Goal: Task Accomplishment & Management: Manage account settings

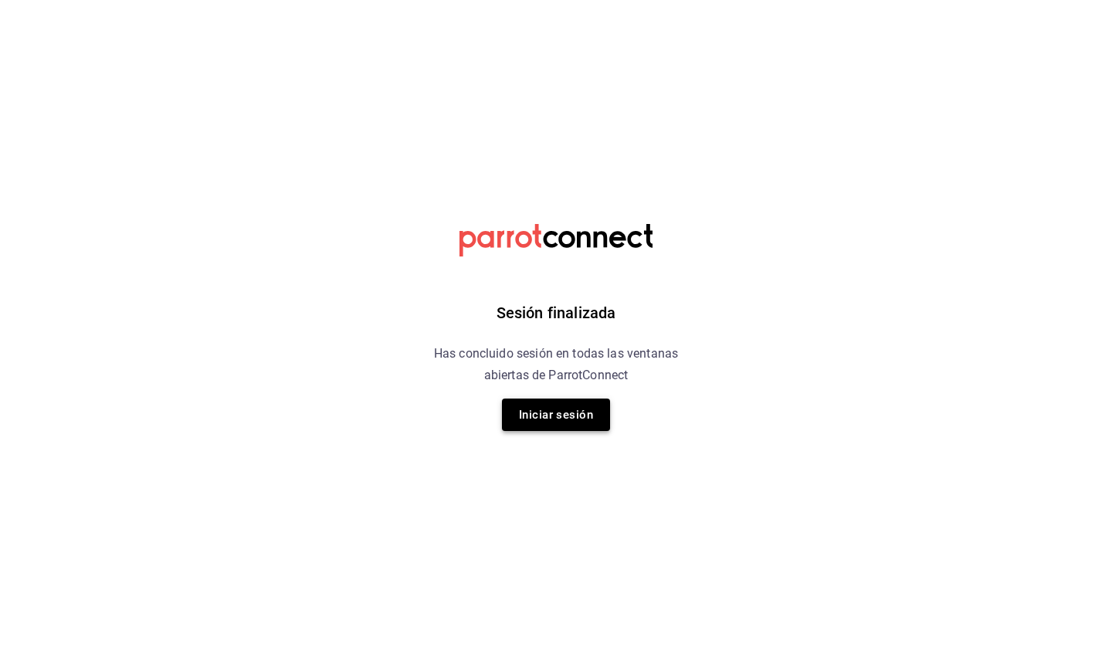
click at [543, 411] on button "Iniciar sesión" at bounding box center [556, 414] width 108 height 32
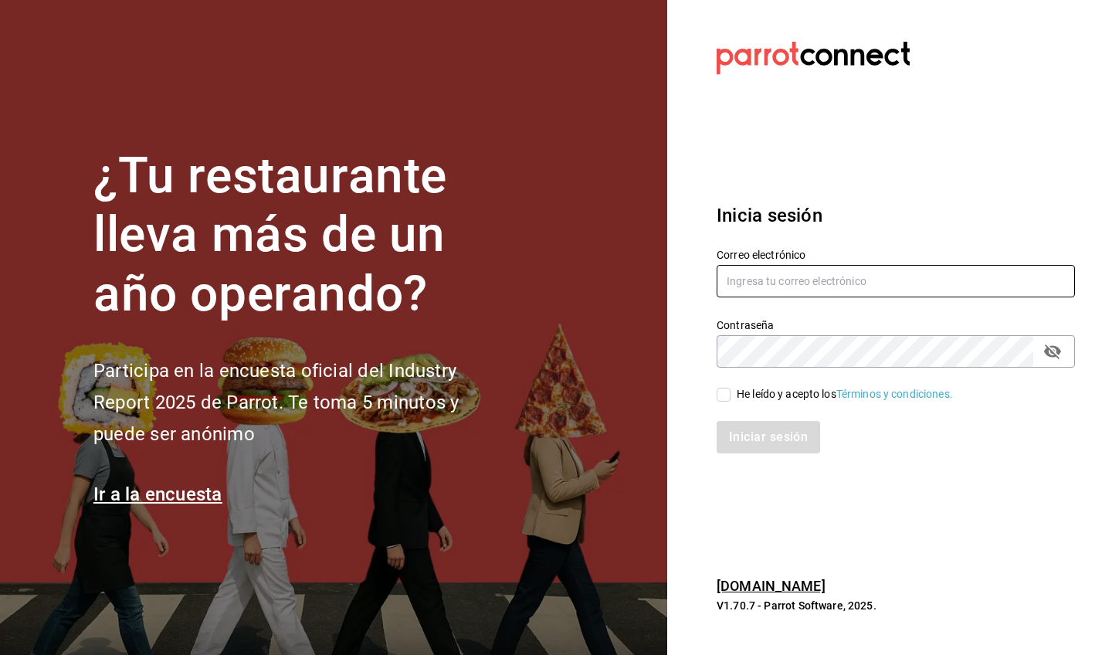
type input "[EMAIL_ADDRESS][DOMAIN_NAME]"
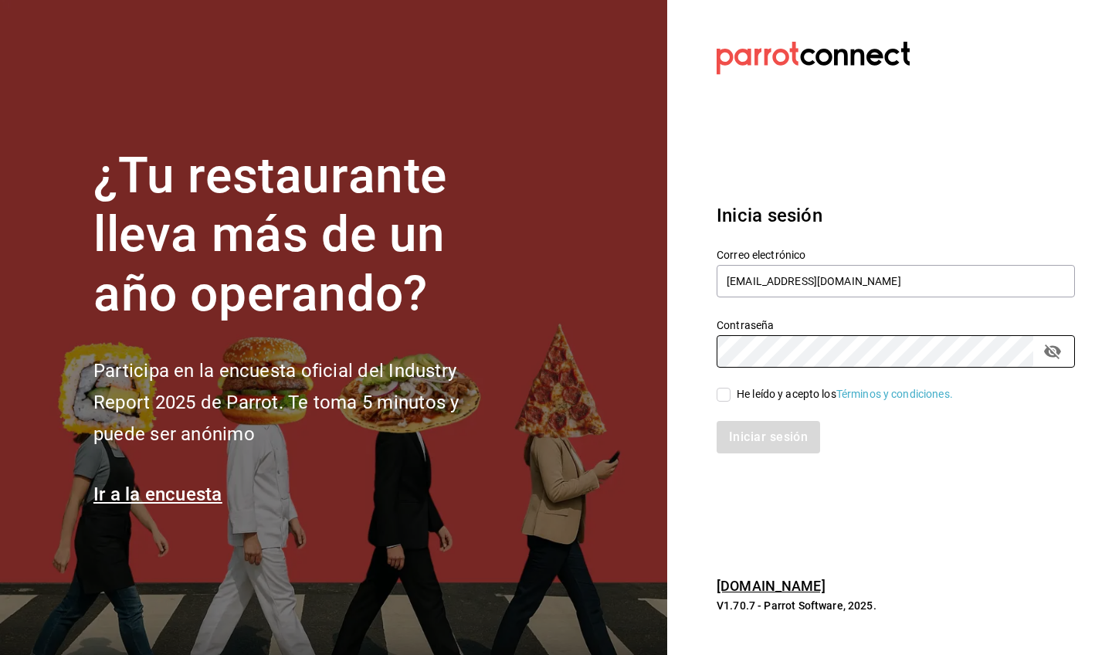
click at [548, 395] on span "He leído y acepto los Términos y condiciones." at bounding box center [841, 394] width 222 height 16
click at [548, 395] on input "He leído y acepto los Términos y condiciones." at bounding box center [723, 395] width 14 height 14
checkbox input "true"
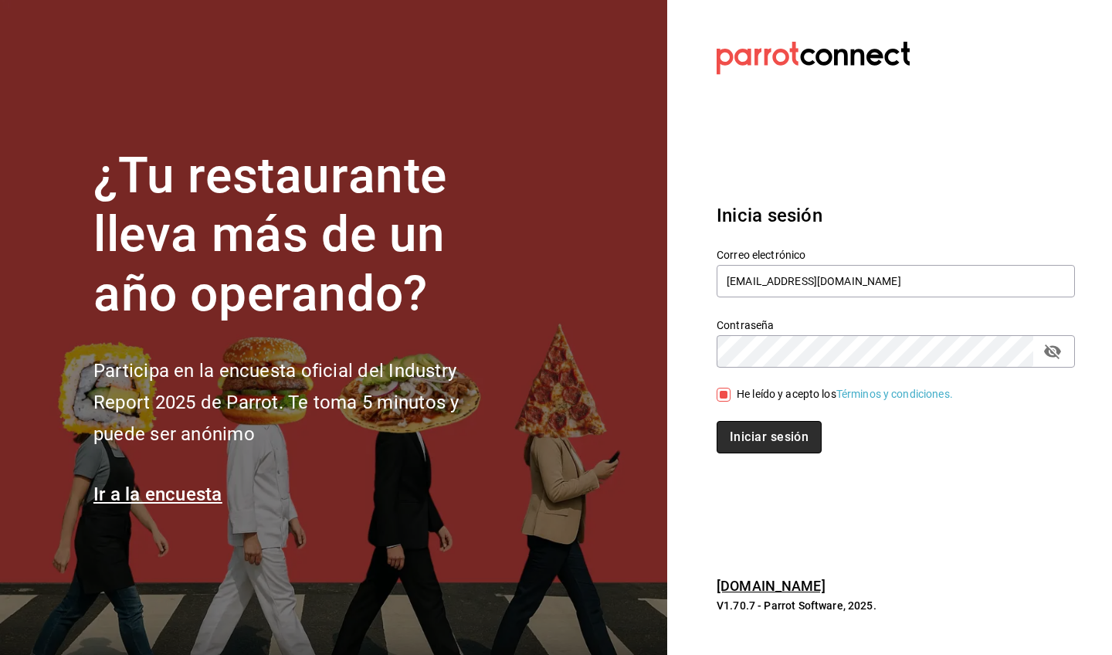
click at [548, 424] on button "Iniciar sesión" at bounding box center [768, 437] width 105 height 32
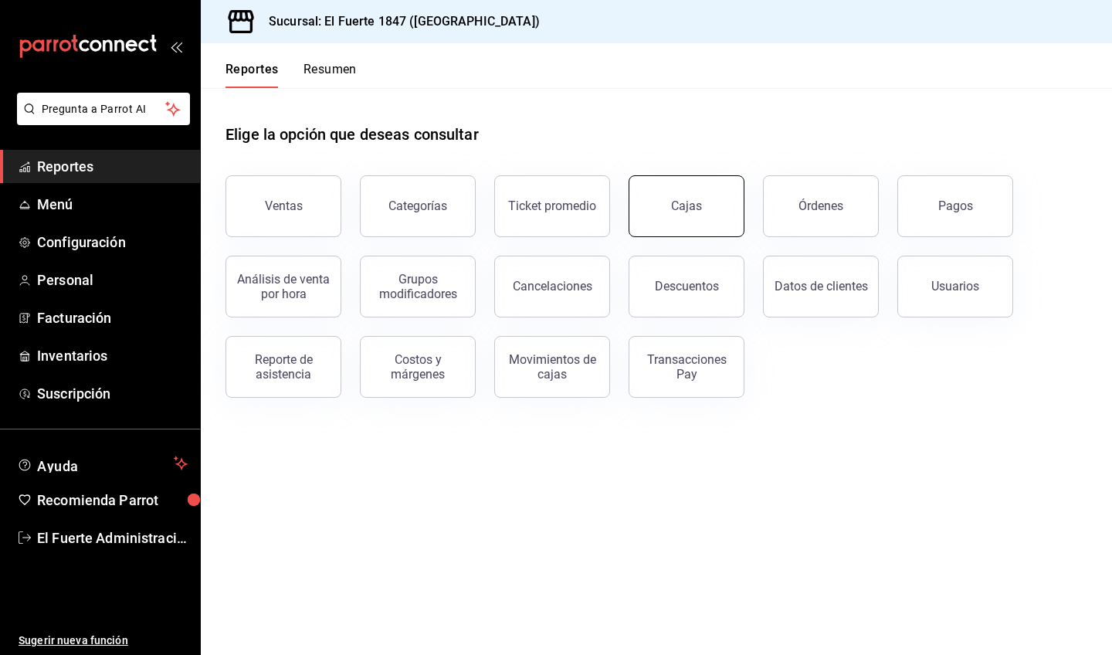
click at [696, 203] on div "Cajas" at bounding box center [687, 206] width 32 height 19
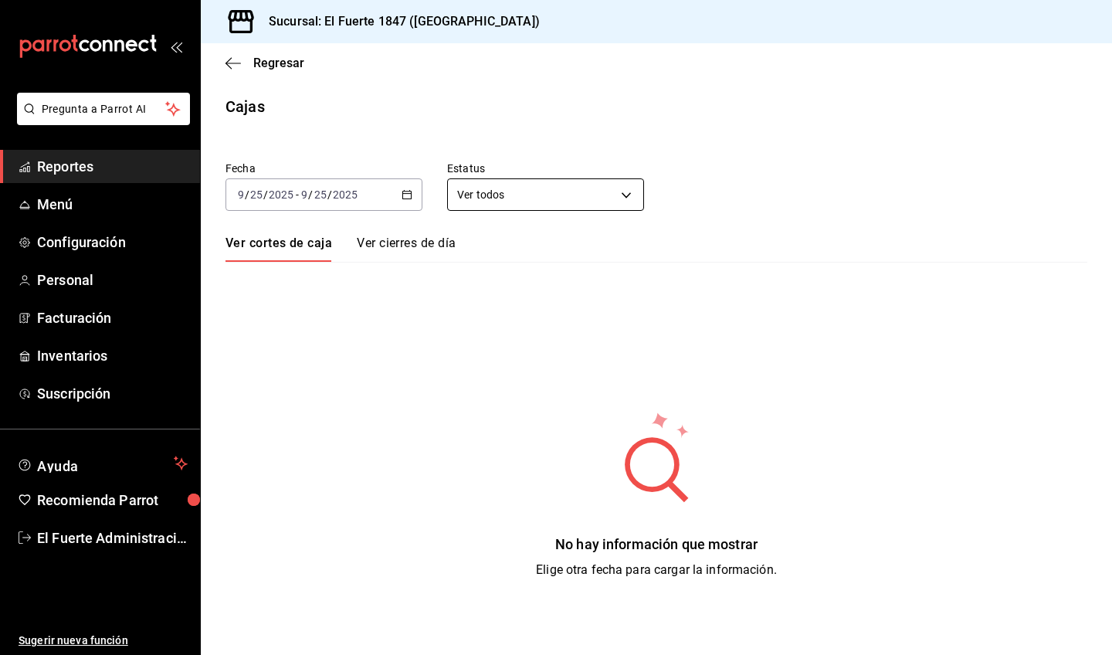
click at [316, 196] on input "25" at bounding box center [320, 194] width 14 height 12
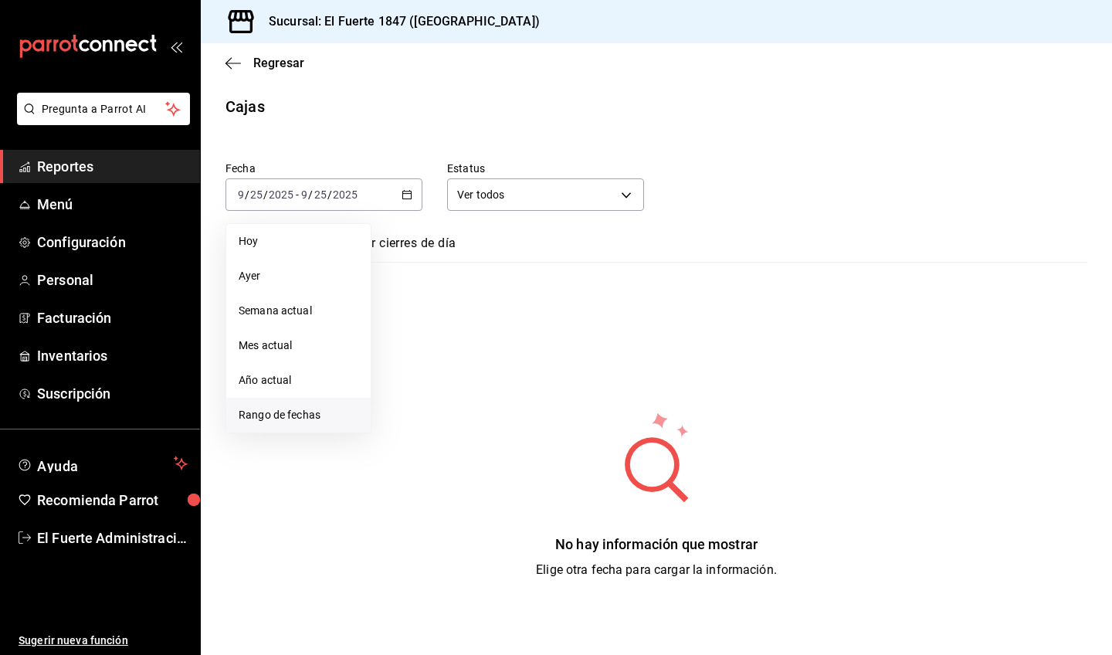
click at [267, 414] on span "Rango de fechas" at bounding box center [299, 415] width 120 height 16
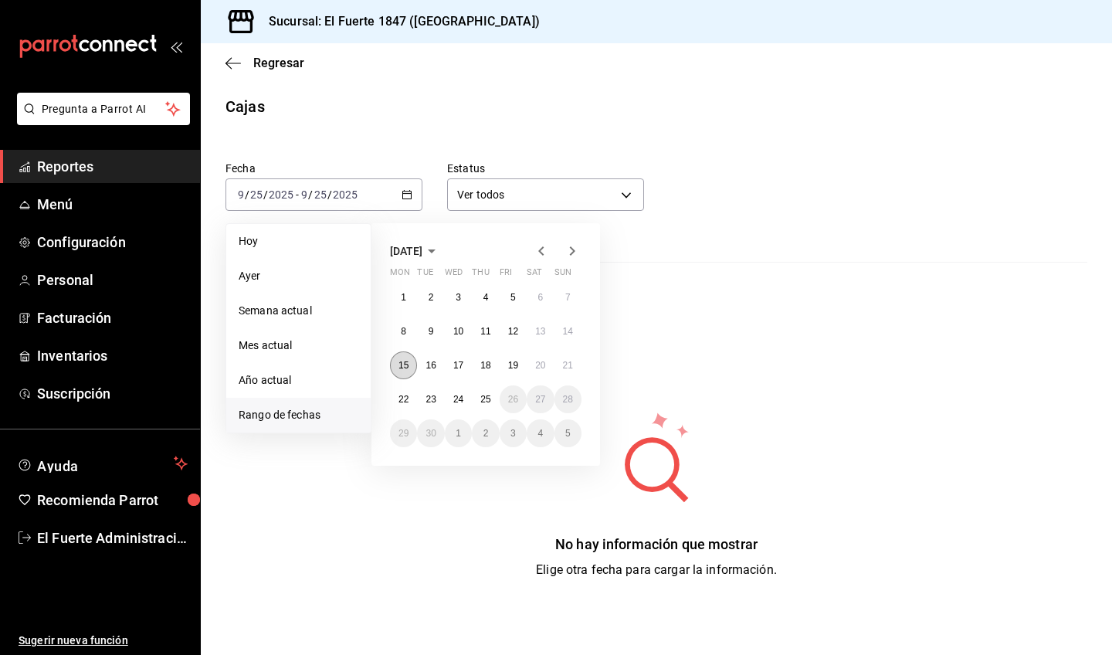
click at [399, 367] on abbr "15" at bounding box center [403, 365] width 10 height 11
click at [571, 369] on abbr "21" at bounding box center [568, 365] width 10 height 11
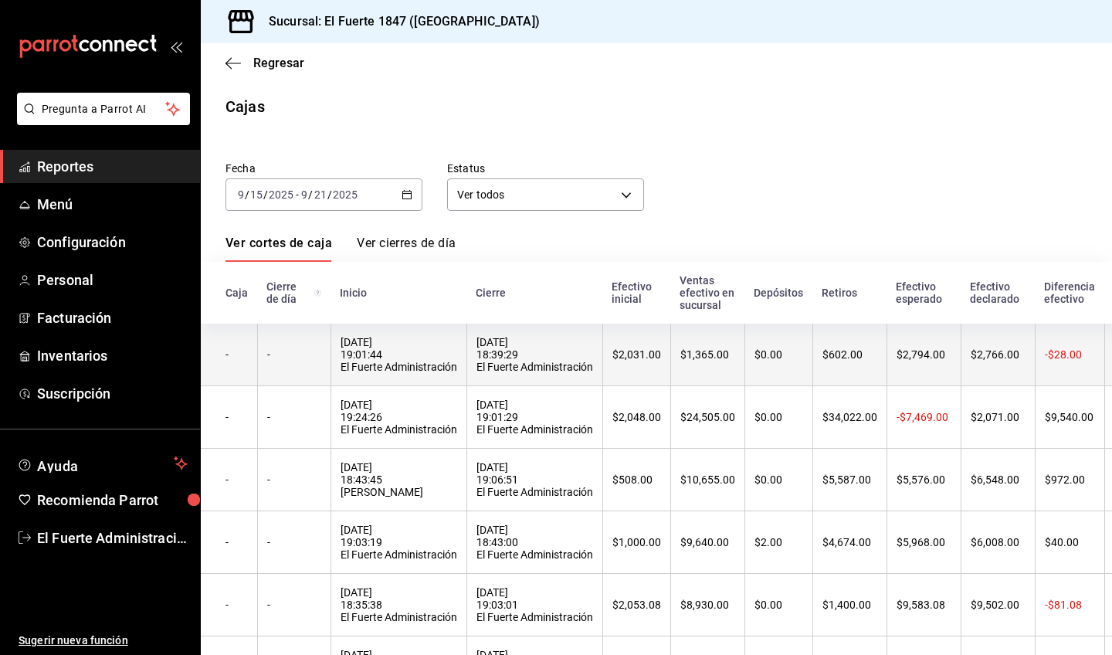
click at [533, 343] on div "22/09/2025 18:39:29 El Fuerte Administración" at bounding box center [534, 354] width 117 height 37
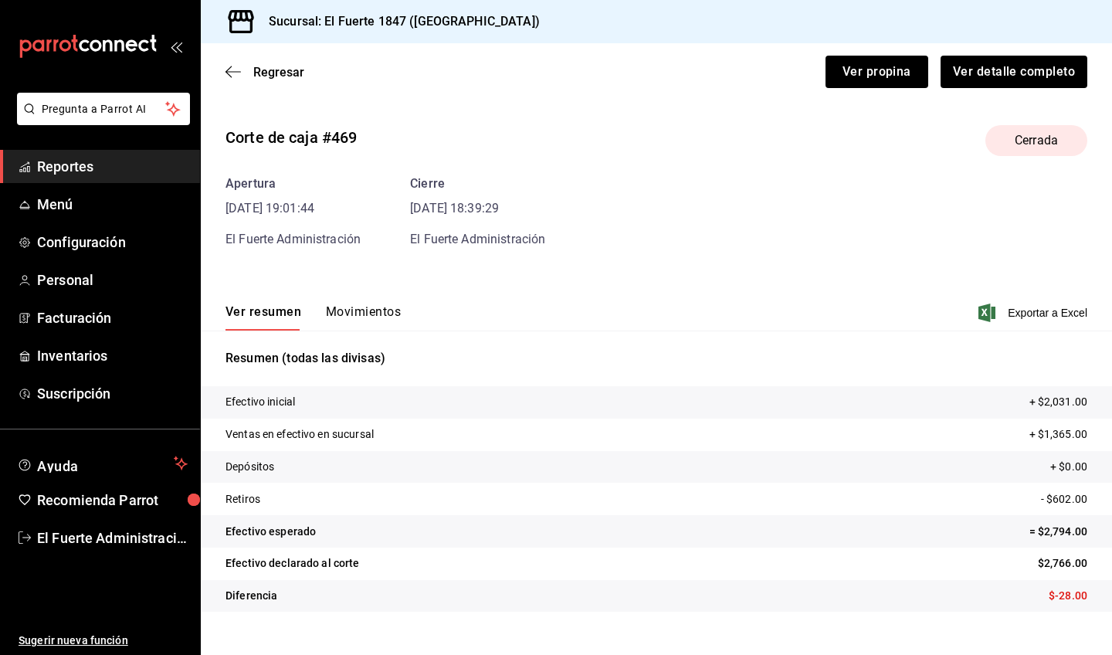
click at [231, 61] on div "Regresar Ver propina Ver detalle completo" at bounding box center [656, 71] width 911 height 57
click at [231, 71] on icon "button" at bounding box center [232, 72] width 15 height 14
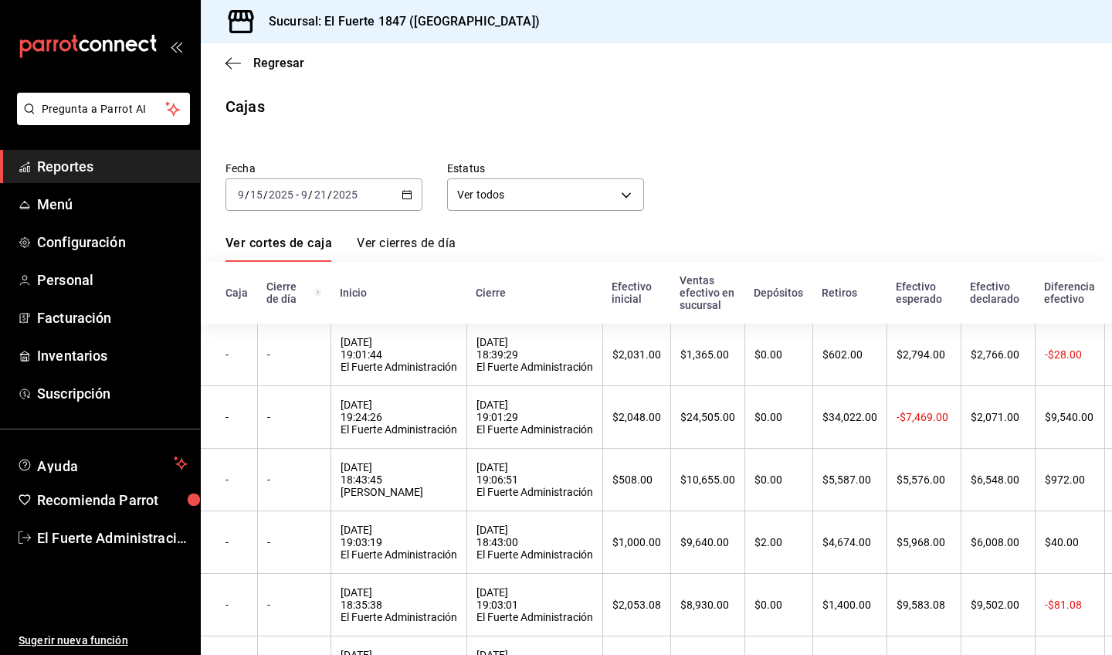
click at [385, 240] on link "Ver cierres de día" at bounding box center [406, 248] width 99 height 26
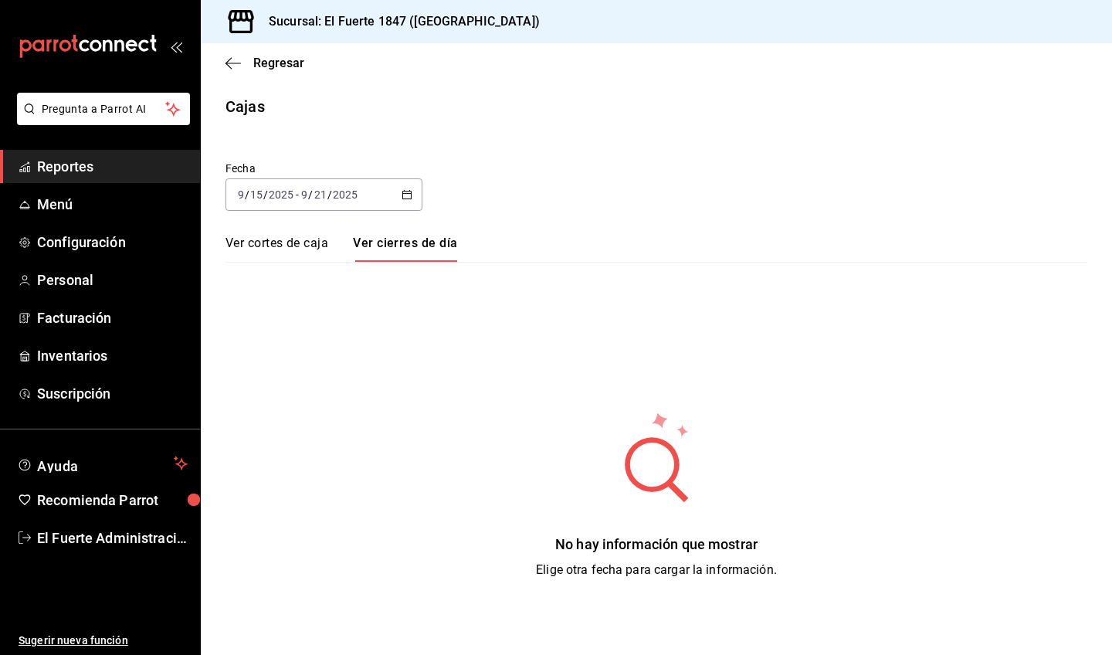
click at [319, 250] on link "Ver cortes de caja" at bounding box center [276, 248] width 103 height 26
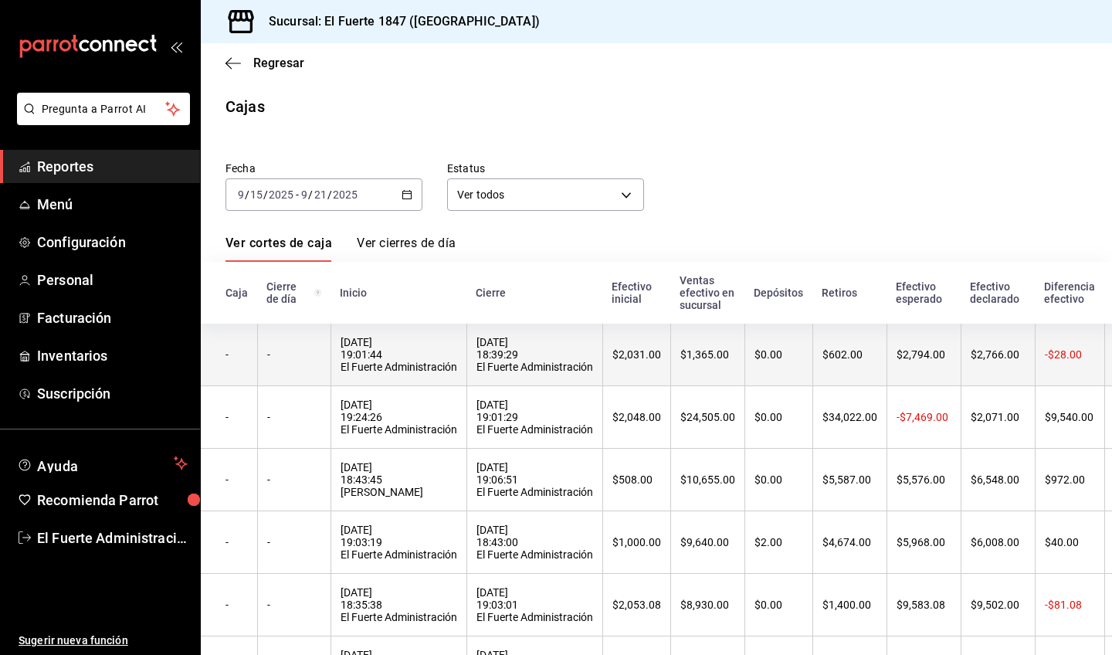
click at [327, 332] on th "-" at bounding box center [293, 354] width 73 height 63
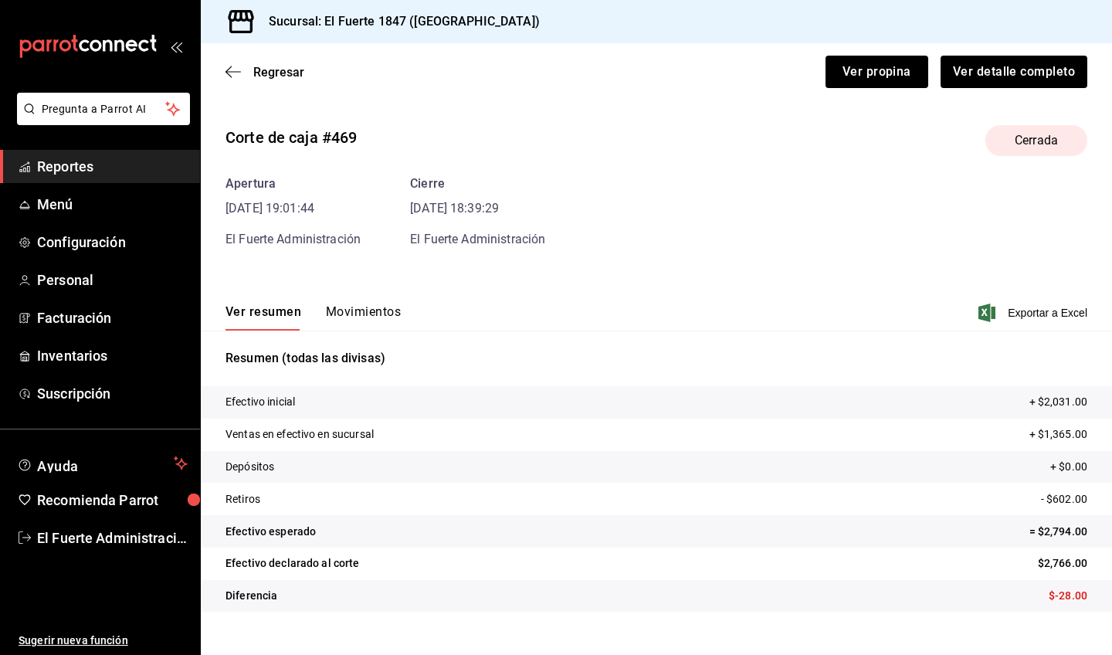
click at [391, 316] on button "Movimientos" at bounding box center [363, 317] width 75 height 26
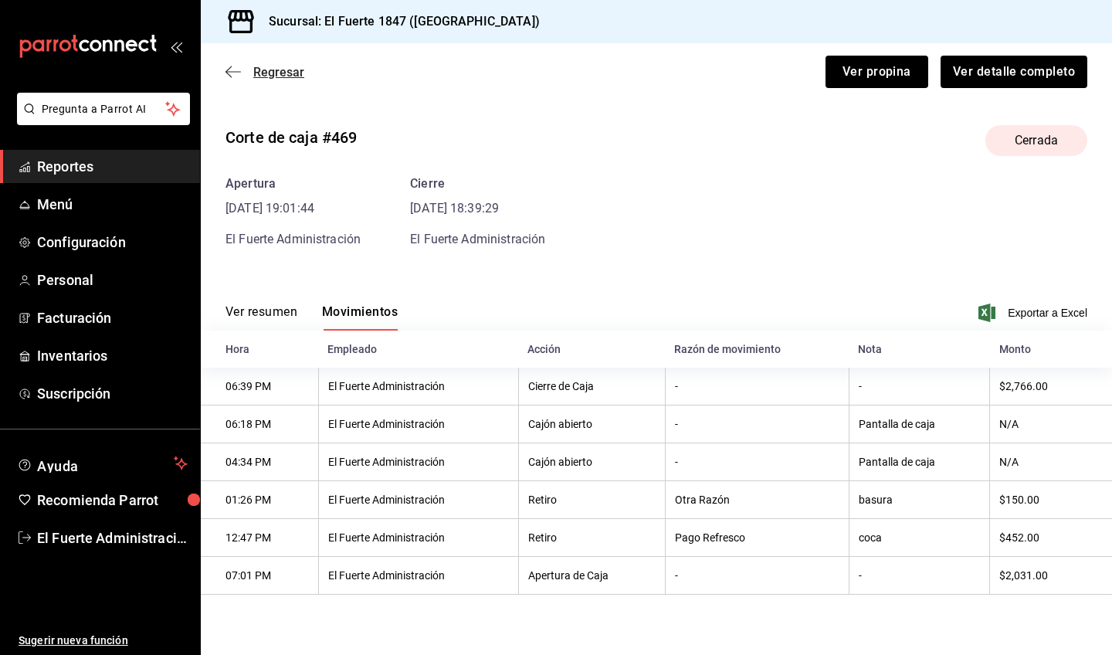
click at [240, 75] on icon "button" at bounding box center [232, 72] width 15 height 14
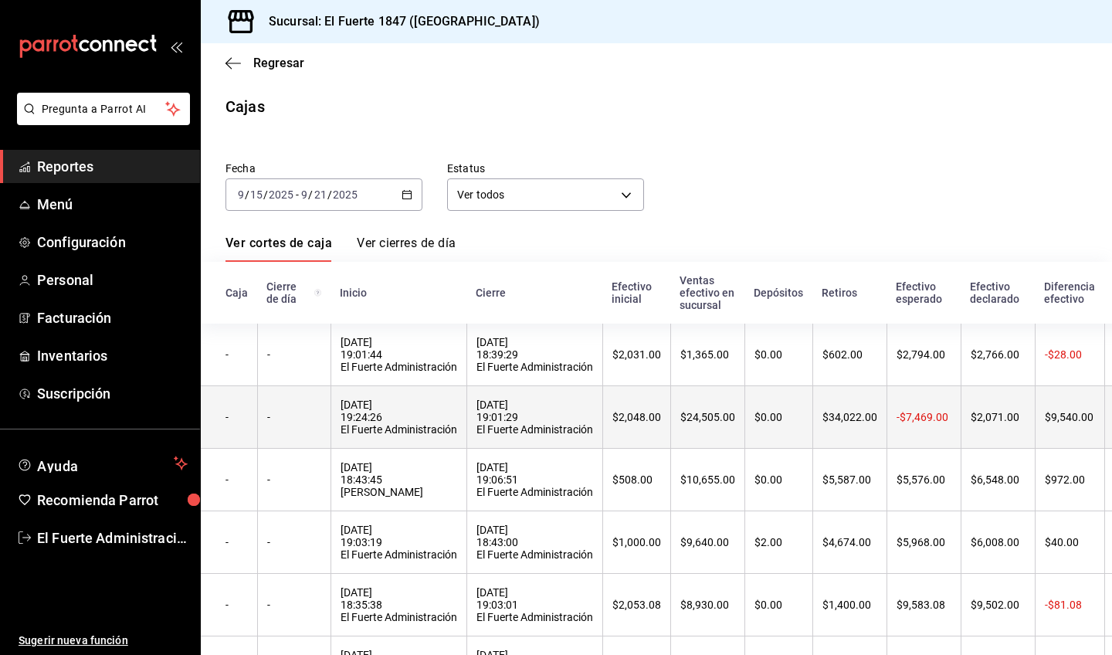
click at [390, 416] on div "20/09/2025 19:24:26 El Fuerte Administración" at bounding box center [398, 416] width 117 height 37
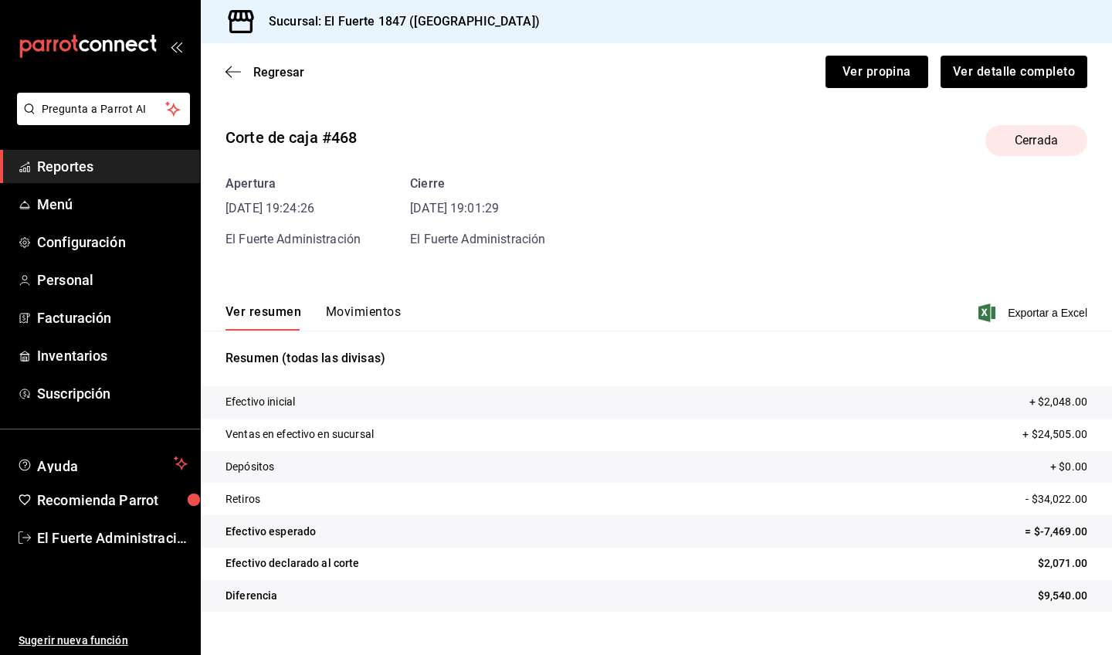
click at [371, 310] on button "Movimientos" at bounding box center [363, 317] width 75 height 26
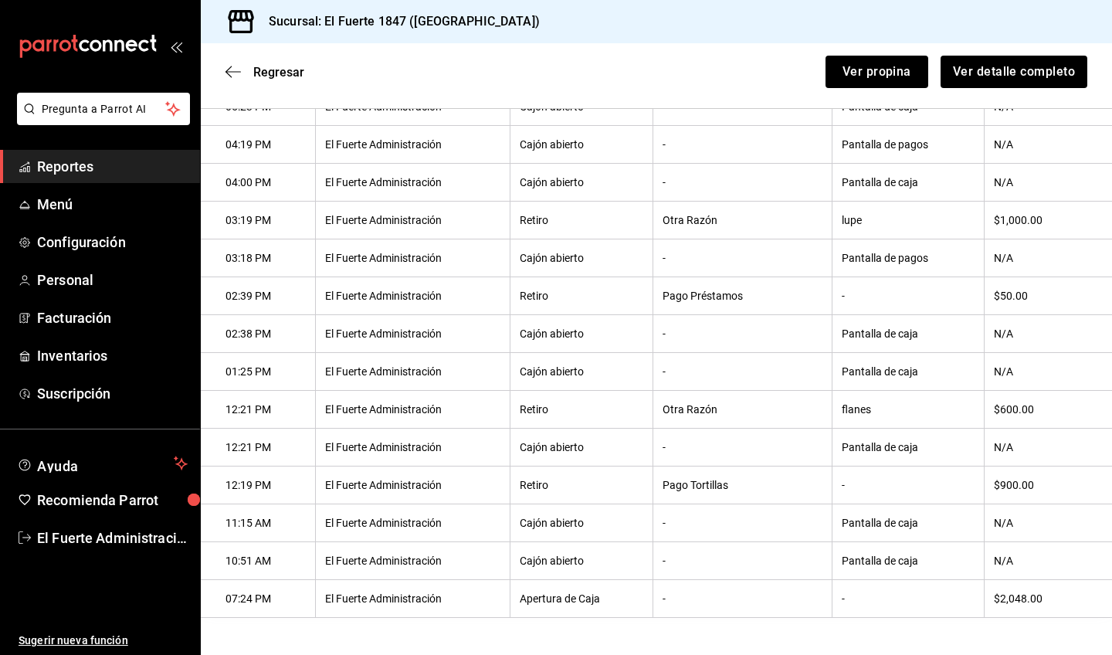
scroll to position [875, 0]
click at [222, 75] on div "Regresar Ver propina Ver detalle completo" at bounding box center [656, 71] width 911 height 57
click at [233, 73] on icon "button" at bounding box center [232, 72] width 15 height 14
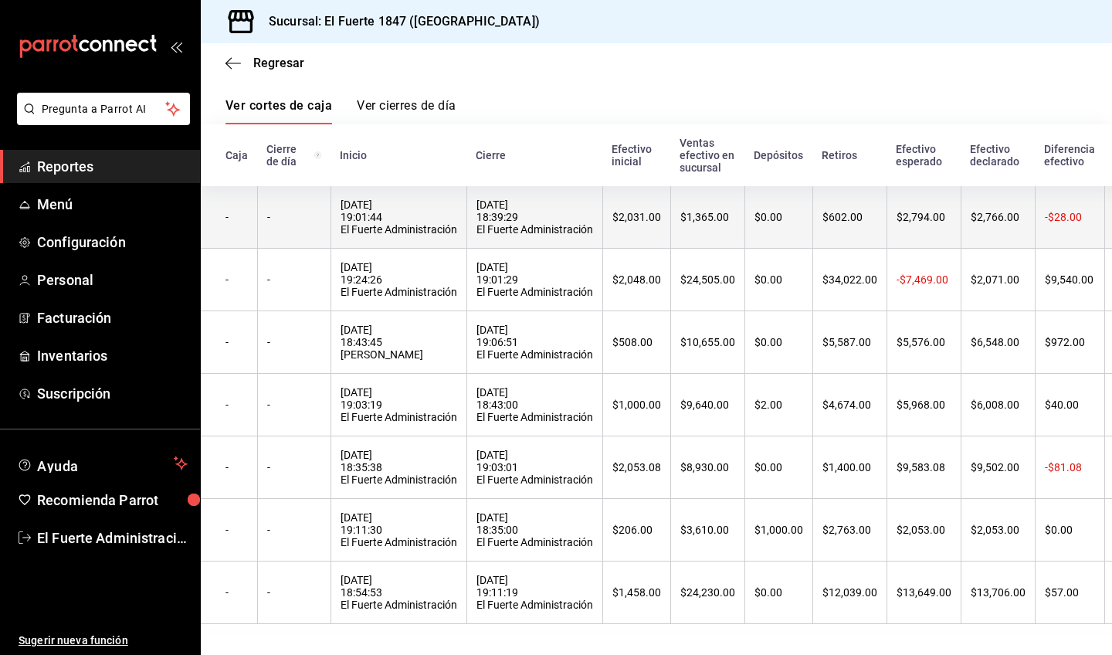
scroll to position [137, 0]
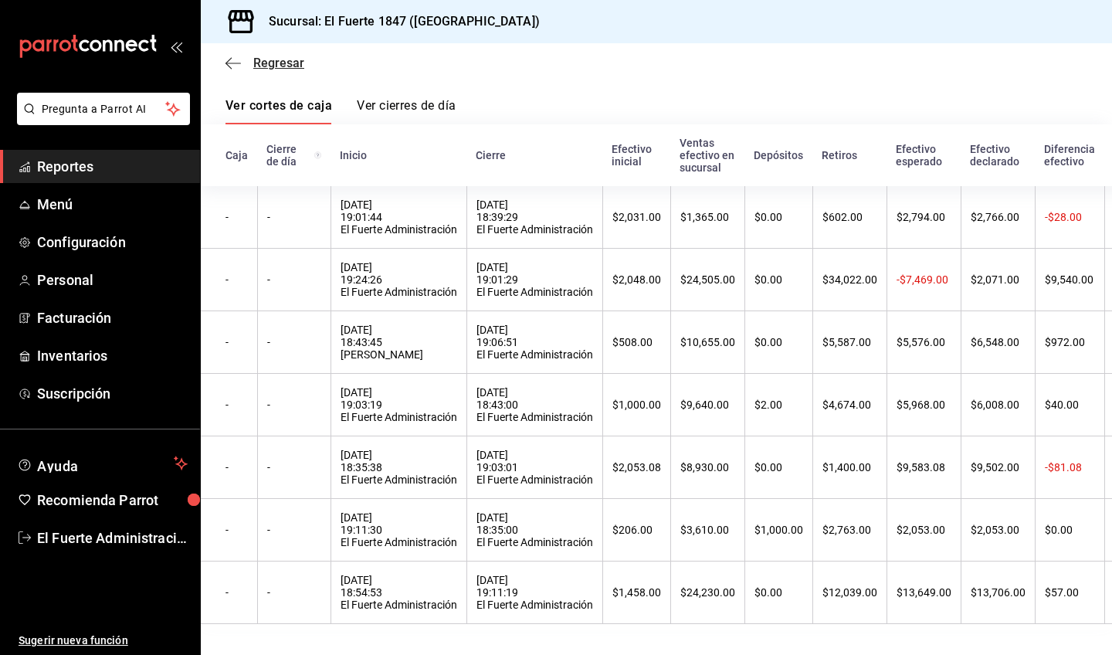
click at [229, 62] on icon "button" at bounding box center [232, 63] width 15 height 14
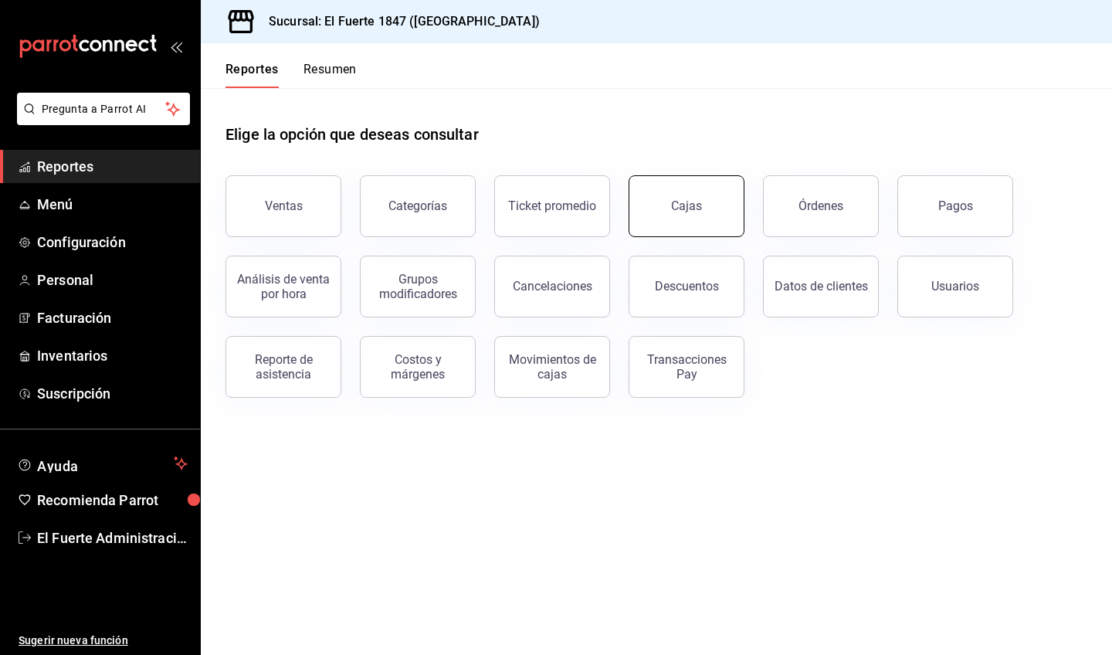
click at [695, 205] on div "Cajas" at bounding box center [687, 206] width 32 height 19
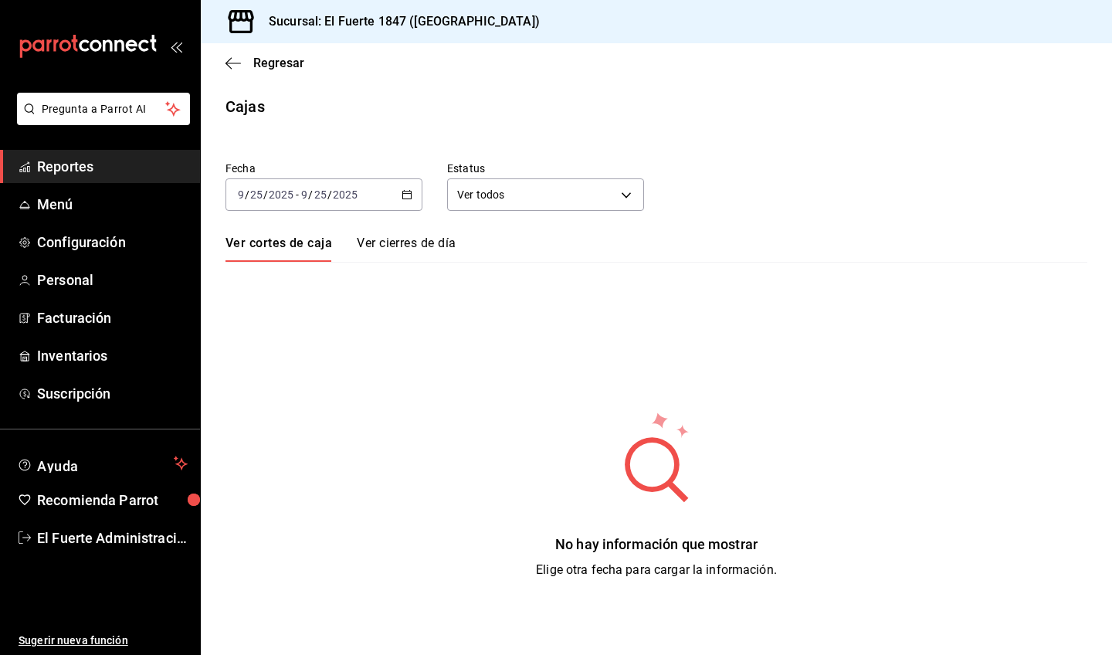
click at [330, 187] on div "2025-09-25 9 / 25 / 2025 - 2025-09-25 9 / 25 / 2025" at bounding box center [323, 194] width 197 height 32
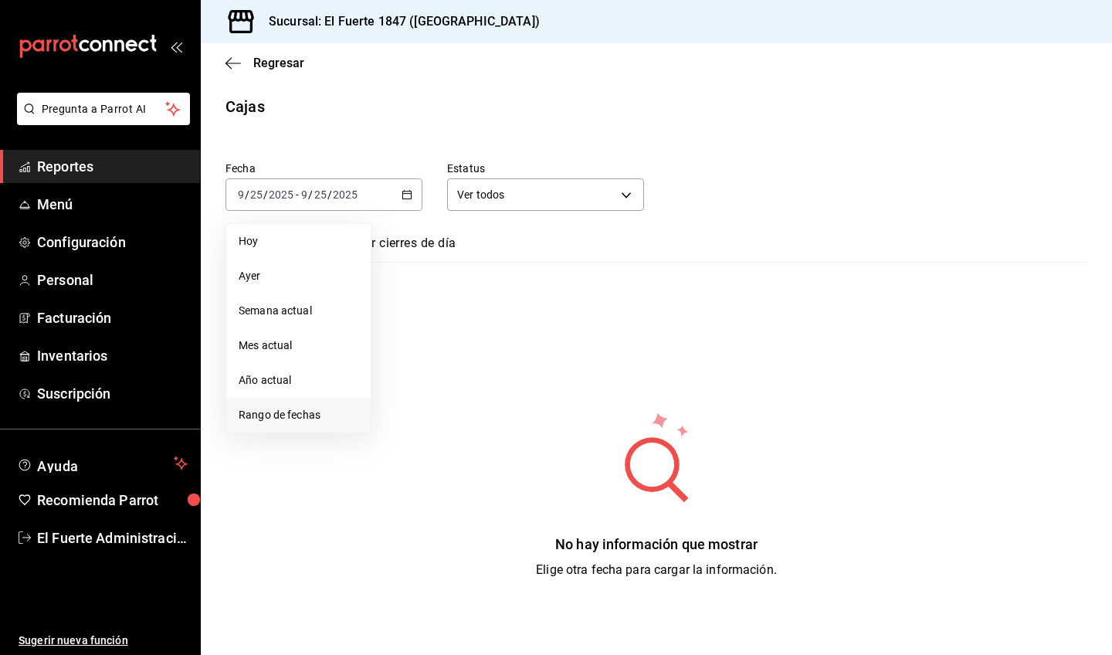
click at [320, 408] on span "Rango de fechas" at bounding box center [299, 415] width 120 height 16
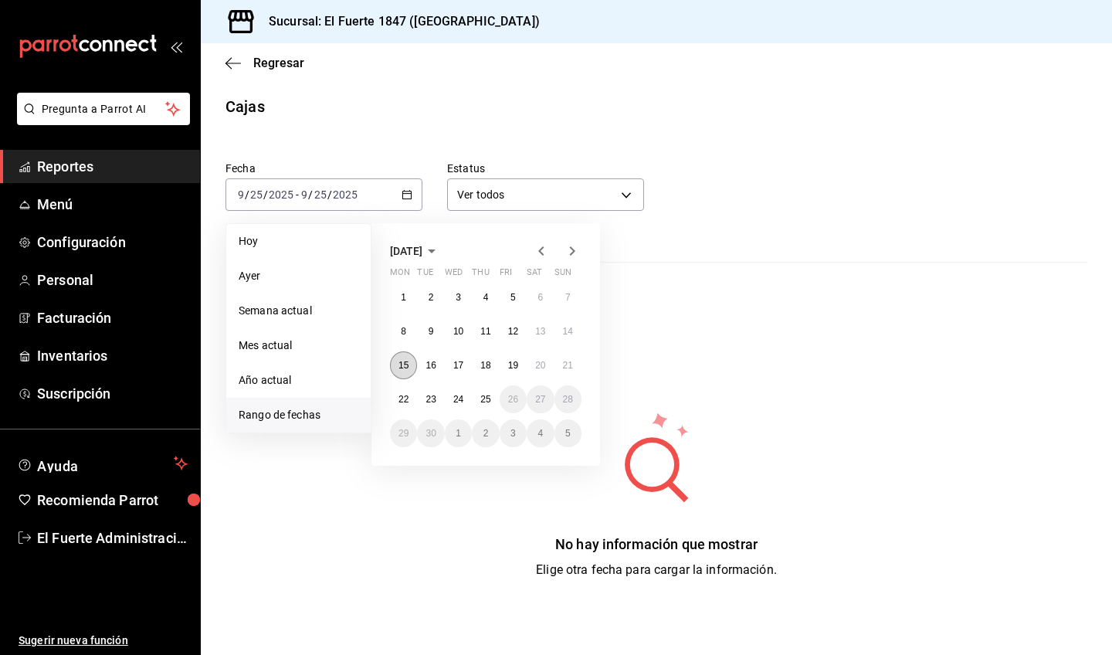
click at [402, 361] on abbr "15" at bounding box center [403, 365] width 10 height 11
click at [570, 364] on abbr "21" at bounding box center [568, 365] width 10 height 11
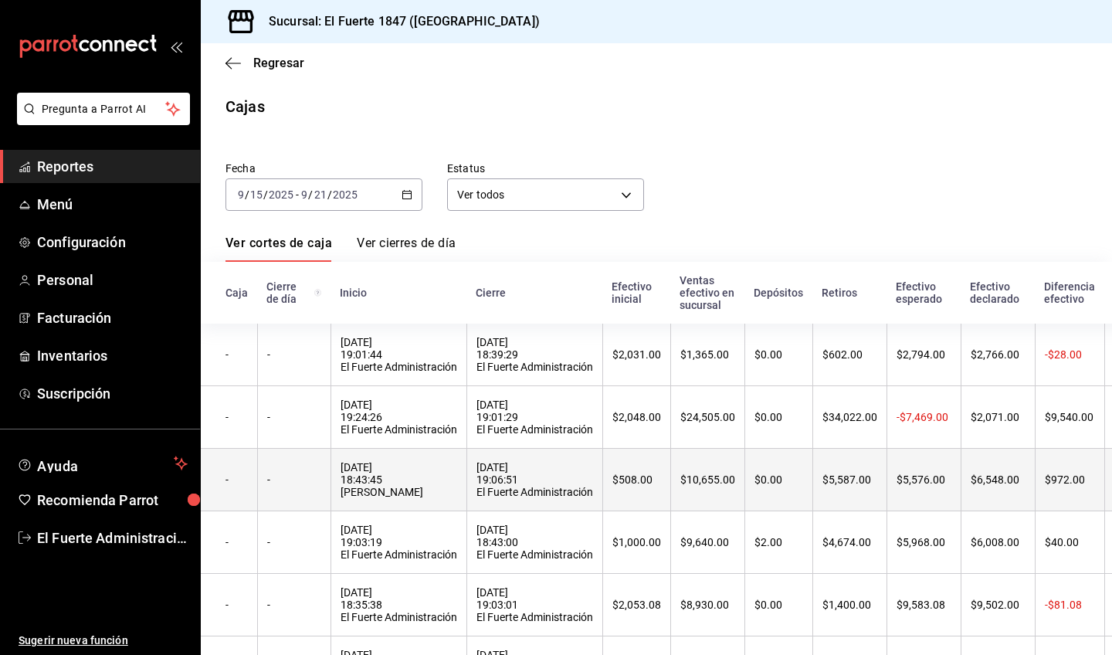
click at [408, 468] on div "19/09/2025 18:43:45 Rebeca Landa Reyes" at bounding box center [398, 479] width 117 height 37
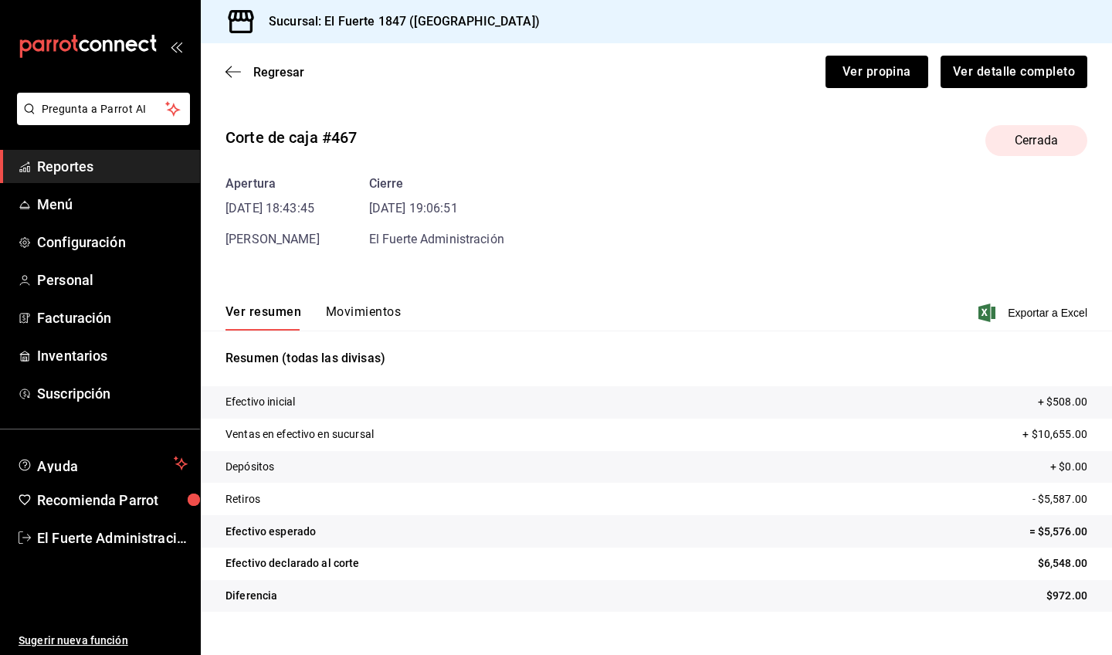
click at [369, 316] on button "Movimientos" at bounding box center [363, 317] width 75 height 26
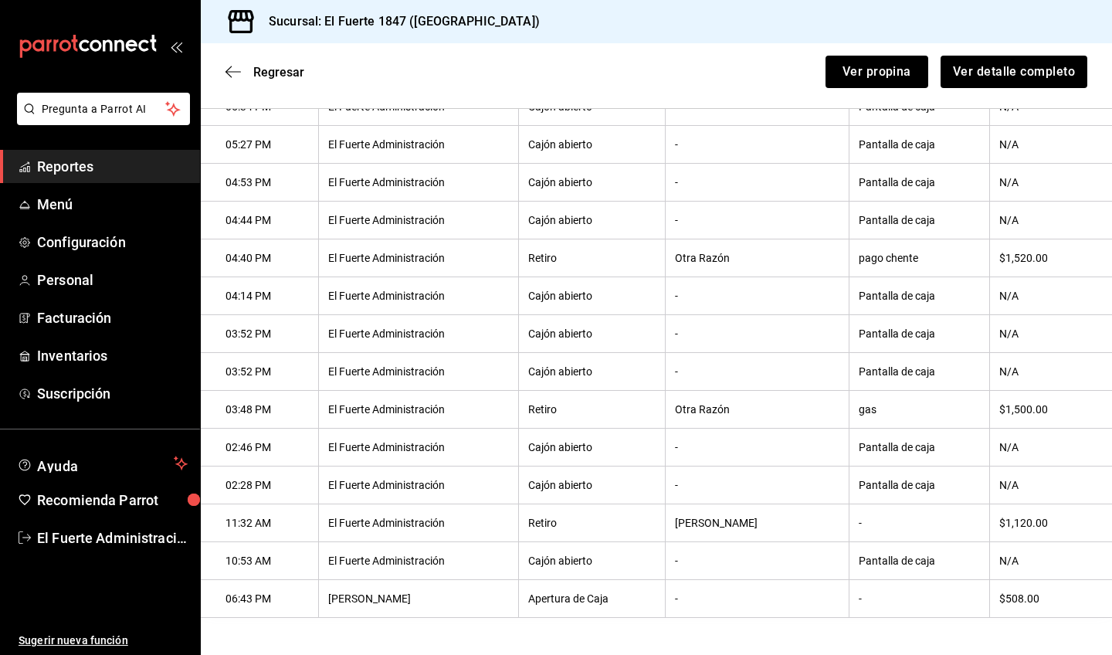
scroll to position [573, 0]
click at [235, 76] on icon "button" at bounding box center [232, 72] width 15 height 14
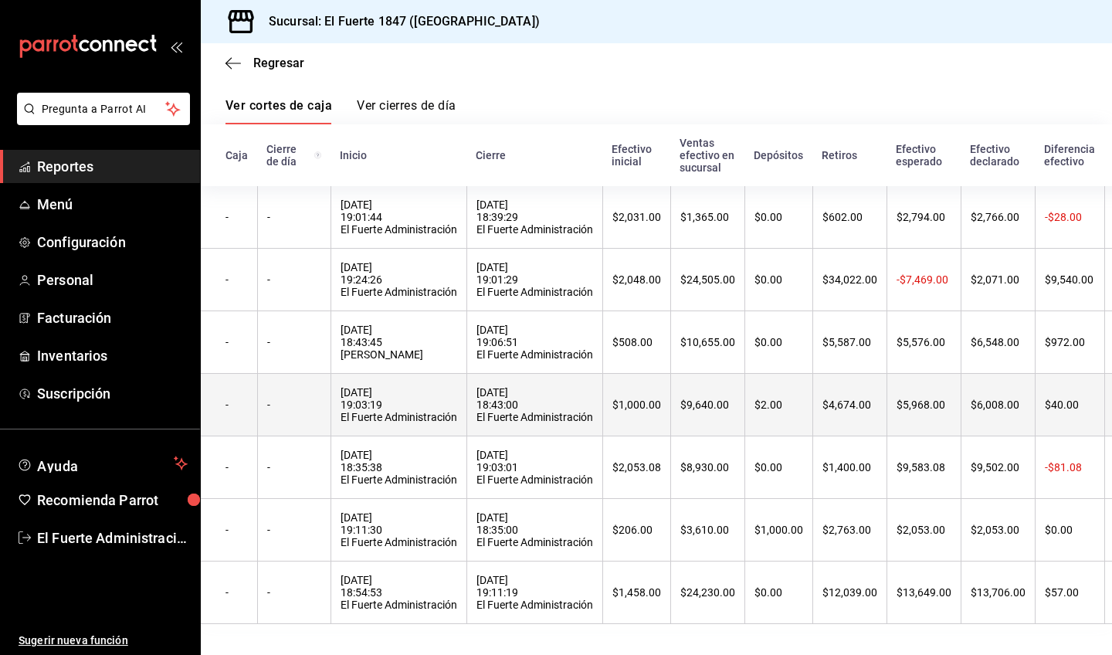
scroll to position [149, 0]
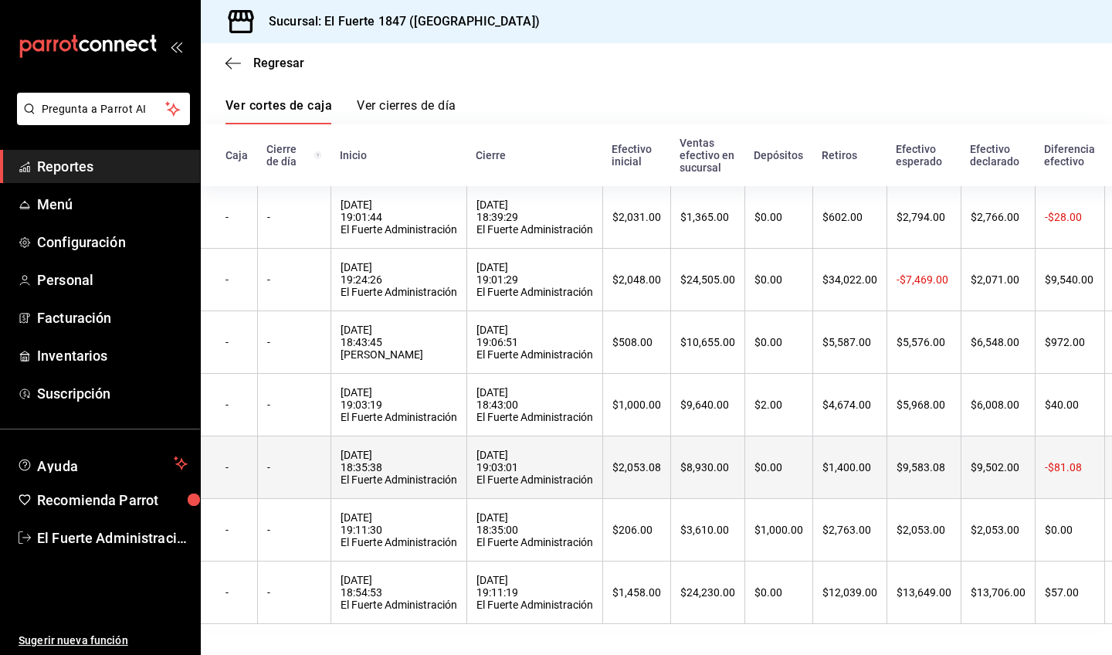
click at [353, 449] on div "17/09/2025 18:35:38 El Fuerte Administración" at bounding box center [398, 467] width 117 height 37
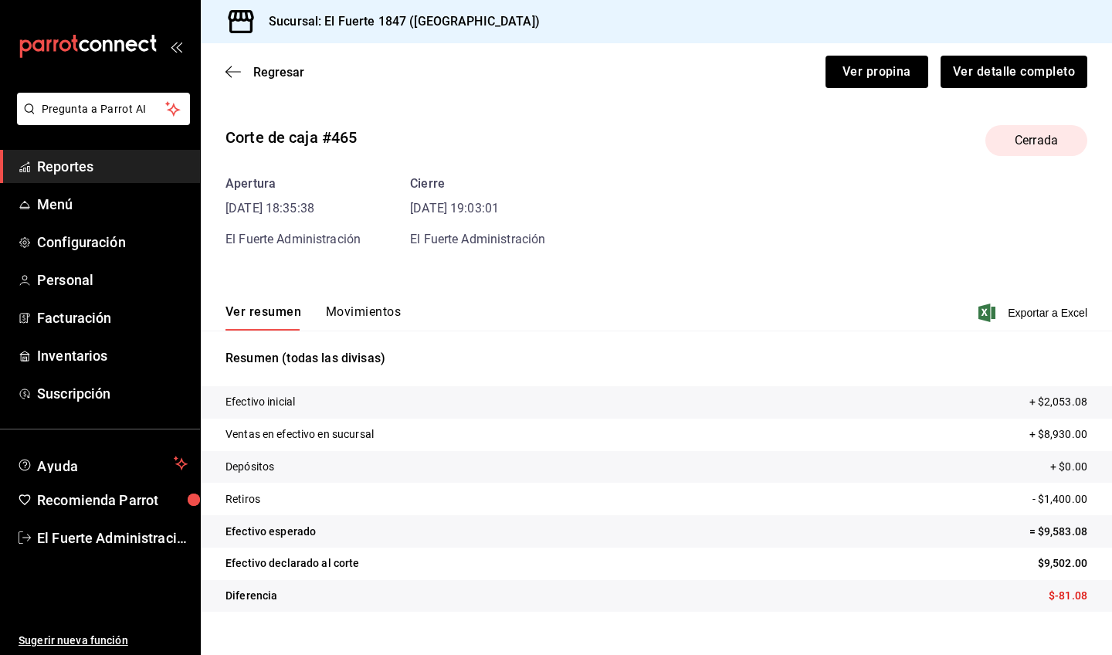
click at [361, 312] on button "Movimientos" at bounding box center [363, 317] width 75 height 26
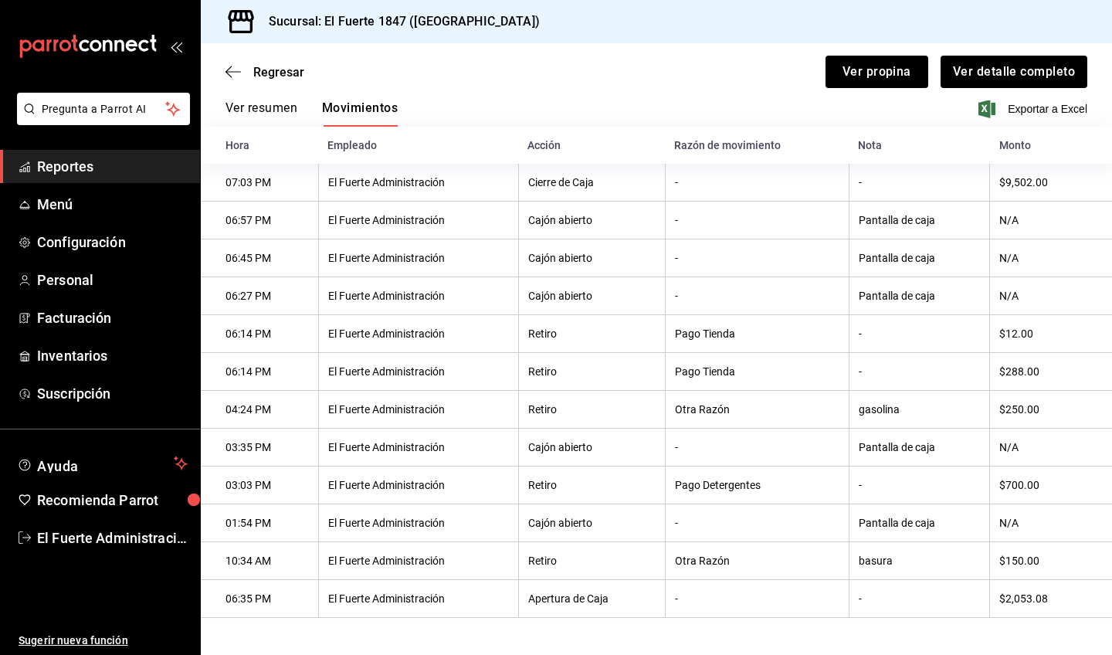
scroll to position [204, 0]
click at [235, 70] on icon "button" at bounding box center [232, 72] width 15 height 14
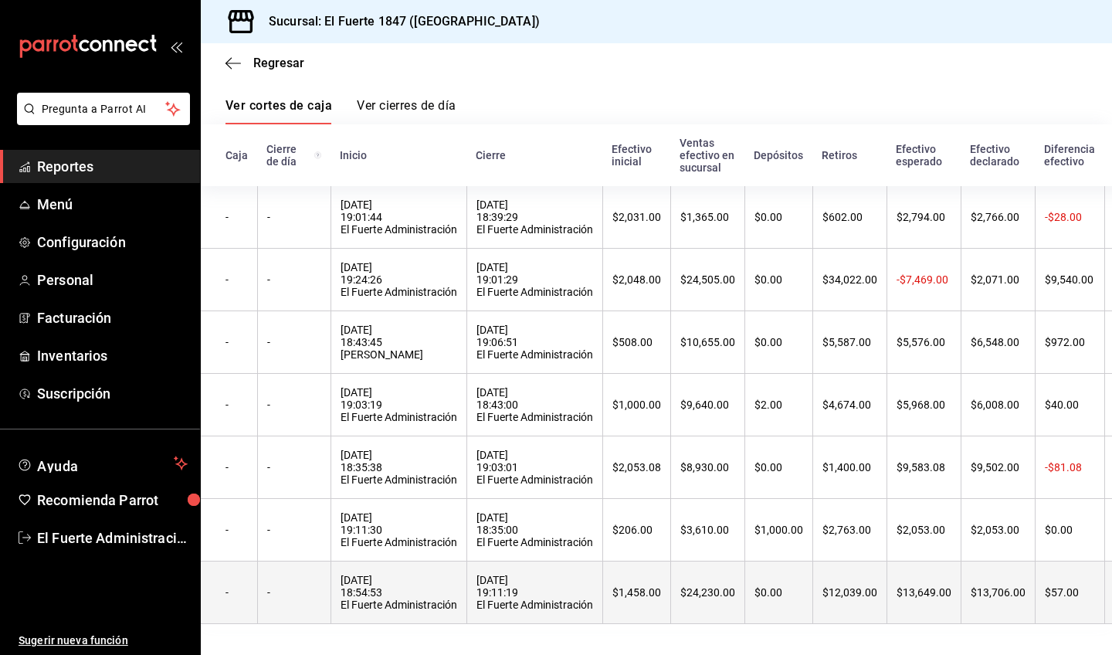
scroll to position [149, 0]
click at [363, 588] on div "15/09/2025 18:54:53 El Fuerte Administración" at bounding box center [398, 592] width 117 height 37
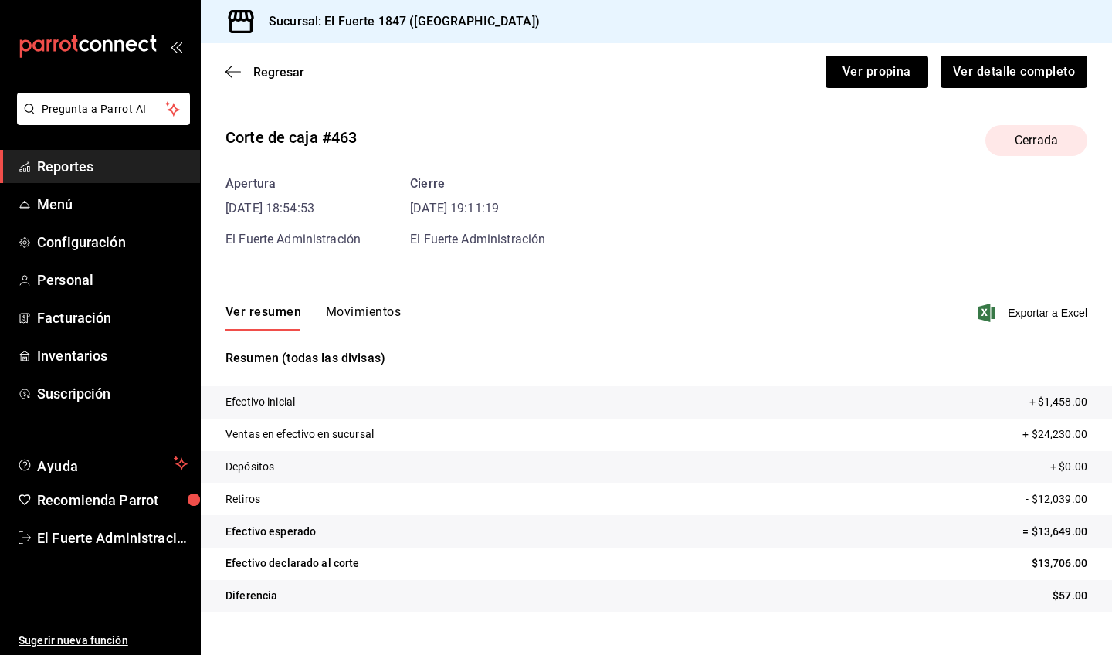
click at [385, 312] on button "Movimientos" at bounding box center [363, 317] width 75 height 26
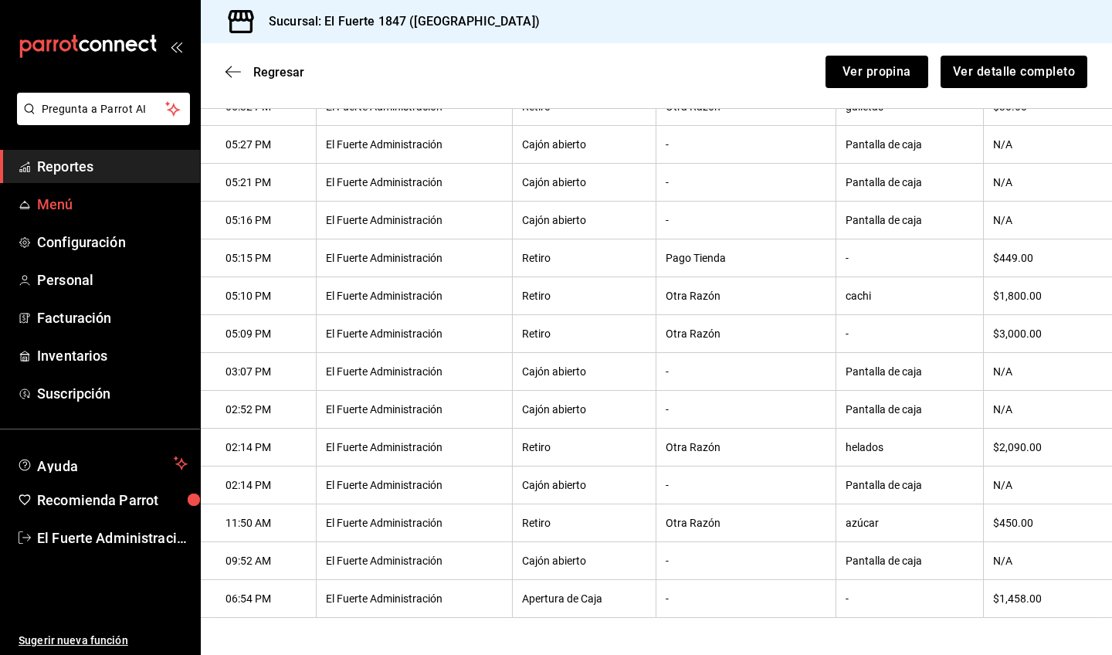
scroll to position [724, 0]
